Goal: Entertainment & Leisure: Consume media (video, audio)

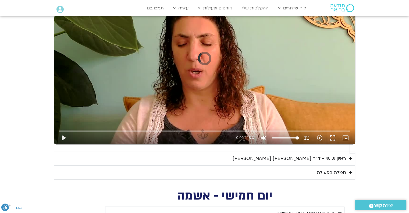
scroll to position [511, 0]
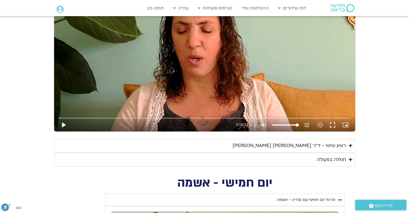
click at [325, 156] on div "חמלה בפעולה" at bounding box center [331, 160] width 29 height 8
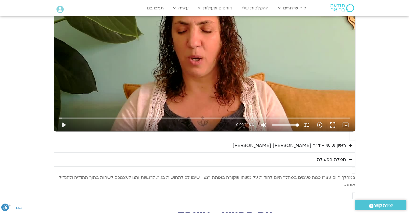
drag, startPoint x: 336, startPoint y: 135, endPoint x: 255, endPoint y: 143, distance: 81.1
click at [255, 174] on p "במהלך היום עצרו כמה פעמים במהלך היום להודות על משהו שקורה באותה רגע. שימו לב לת…" at bounding box center [204, 181] width 301 height 15
copy p "במהלך היום עצרו כמה פעמים במהלך היום להודות על משהו שקורה באותה רגע. שימו לב לת…"
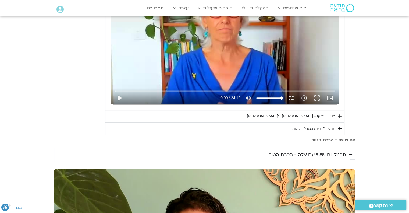
scroll to position [296, 0]
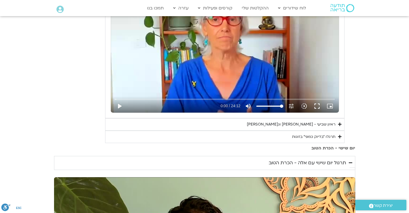
click at [318, 136] on div "תרגלו ״בדיוק כמוני״ בזוגות" at bounding box center [313, 136] width 43 height 6
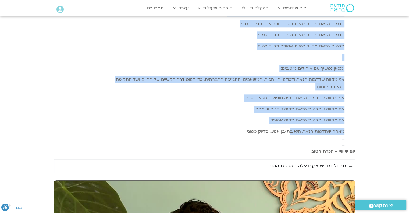
scroll to position [619, 0]
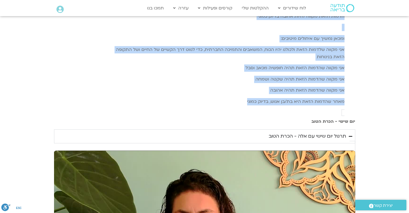
drag, startPoint x: 341, startPoint y: 67, endPoint x: 242, endPoint y: 95, distance: 103.0
copy div "שבוע מול אדם אהוב, ותרגלו את המדיטציה: בדיוק כמוני/ ראם דאס (תרגום מיכל גורל) י…"
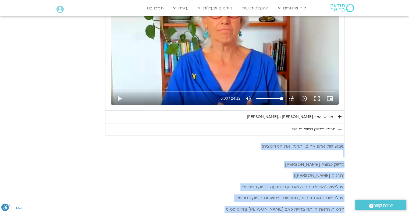
scroll to position [296, 0]
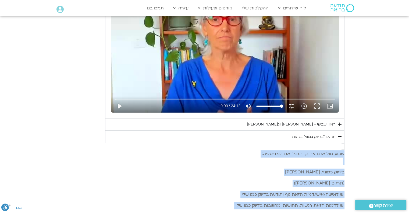
click at [222, 168] on p "בדיוק כמוני/ [PERSON_NAME]" at bounding box center [225, 171] width 240 height 7
click at [304, 150] on p "שבוע מול אדם אהוב, ותרגלו את המדיטציה:" at bounding box center [225, 157] width 240 height 15
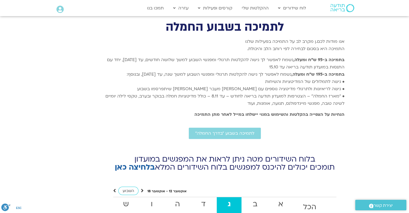
scroll to position [2203, 0]
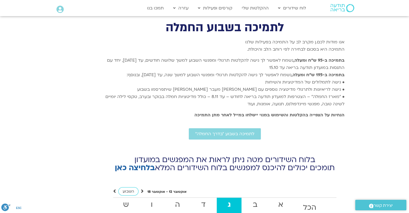
click at [135, 163] on link "בלחיצה כאן" at bounding box center [135, 168] width 40 height 10
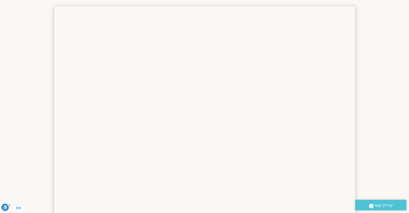
scroll to position [54, 0]
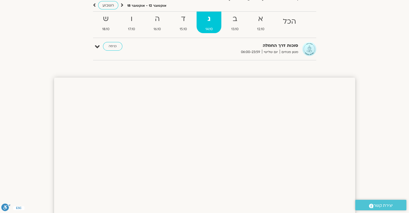
click at [277, 48] on strong "סוכות דרך החמלה" at bounding box center [233, 45] width 132 height 7
drag, startPoint x: 266, startPoint y: 54, endPoint x: 257, endPoint y: 54, distance: 8.4
click at [264, 54] on span "יום שלישי" at bounding box center [271, 52] width 18 height 6
click at [111, 46] on link "כניסה" at bounding box center [112, 46] width 19 height 9
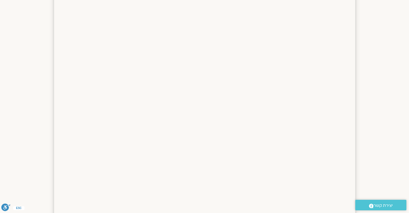
scroll to position [296, 0]
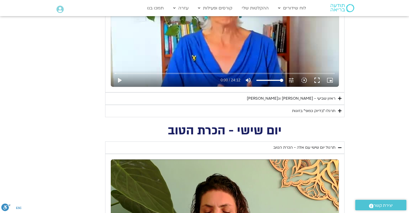
scroll to position [350, 0]
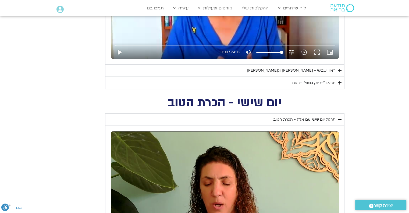
click at [303, 70] on div "ראיון שביעי - [PERSON_NAME] וג[PERSON_NAME]" at bounding box center [291, 70] width 89 height 6
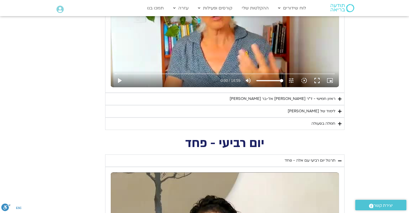
scroll to position [888, 0]
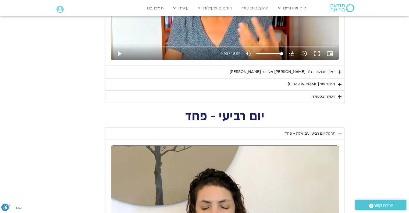
click at [314, 82] on div "לימוד של [PERSON_NAME]" at bounding box center [312, 84] width 48 height 6
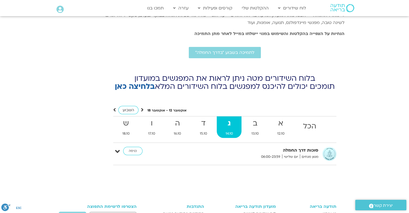
scroll to position [2584, 0]
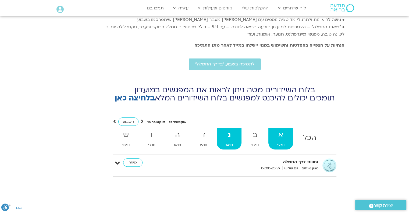
click at [279, 129] on strong "א" at bounding box center [281, 135] width 25 height 12
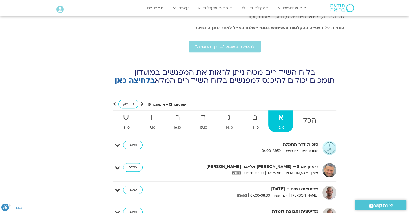
scroll to position [2638, 0]
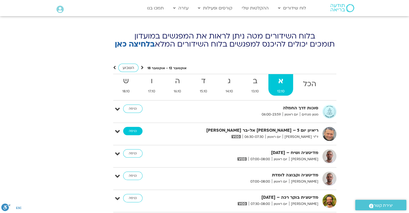
click at [130, 127] on link "כניסה" at bounding box center [132, 131] width 19 height 9
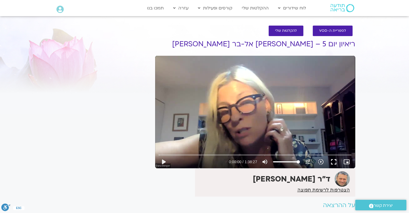
click at [286, 45] on h1 "ריאיון יום 5 – [PERSON_NAME] אל-בר [PERSON_NAME]" at bounding box center [255, 44] width 200 height 8
